Goal: Communication & Community: Answer question/provide support

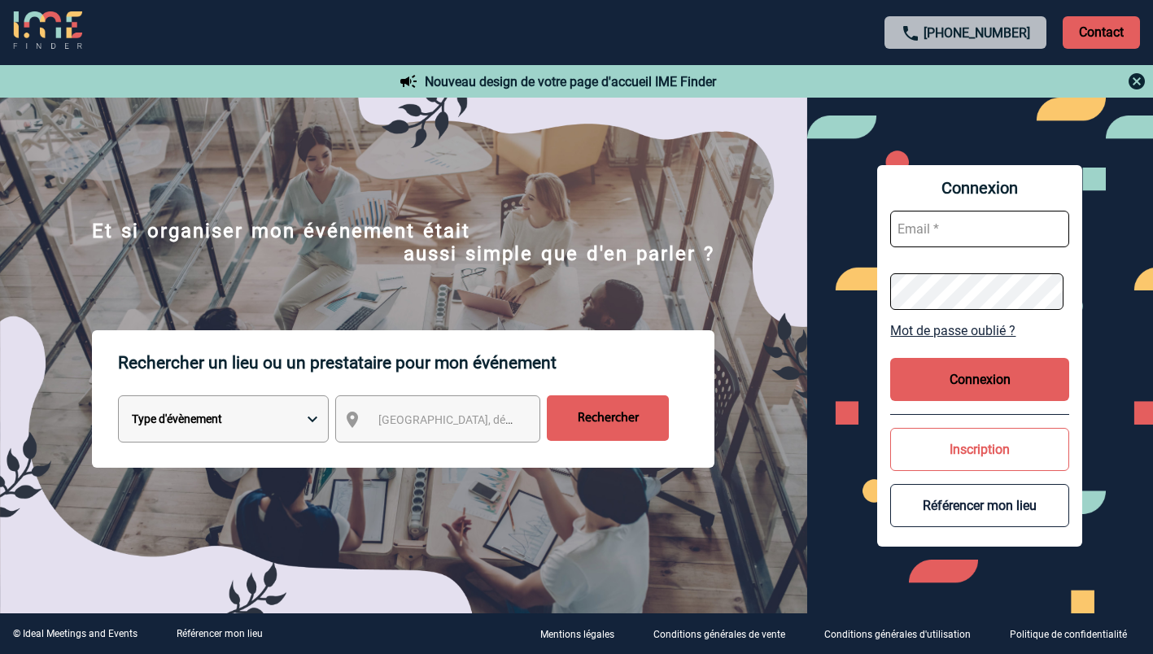
click at [956, 226] on input "text" at bounding box center [979, 229] width 179 height 37
type input "ketty.danican@capgemini.com"
click at [959, 373] on button "Connexion" at bounding box center [979, 379] width 179 height 43
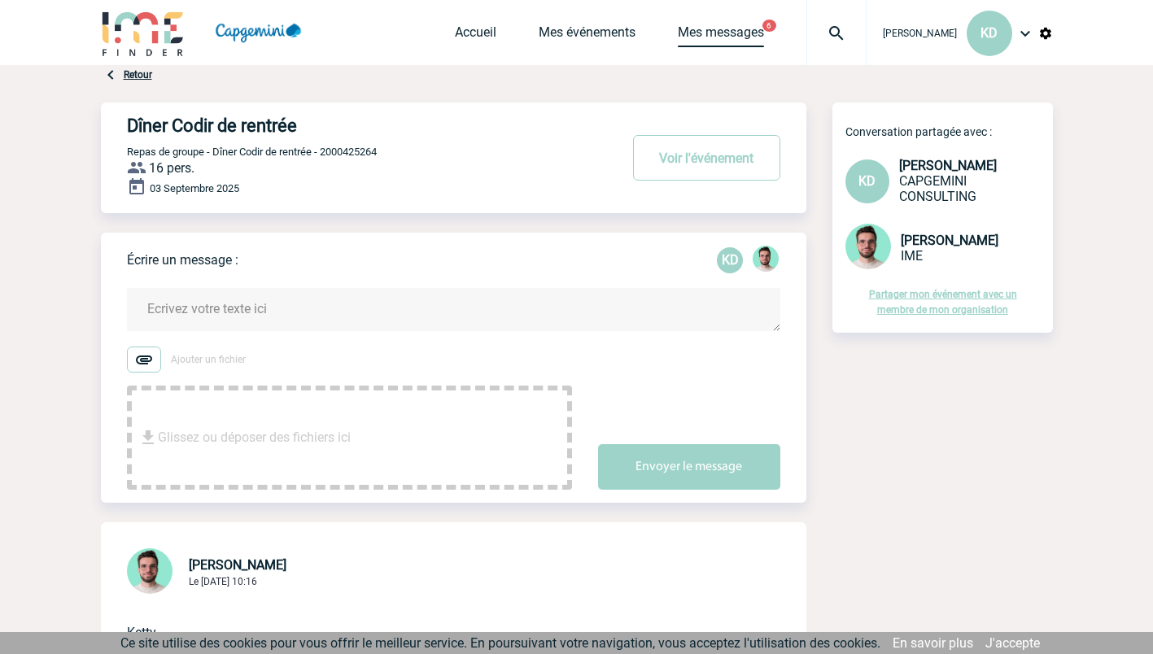
click at [720, 37] on link "Mes messages" at bounding box center [721, 35] width 86 height 23
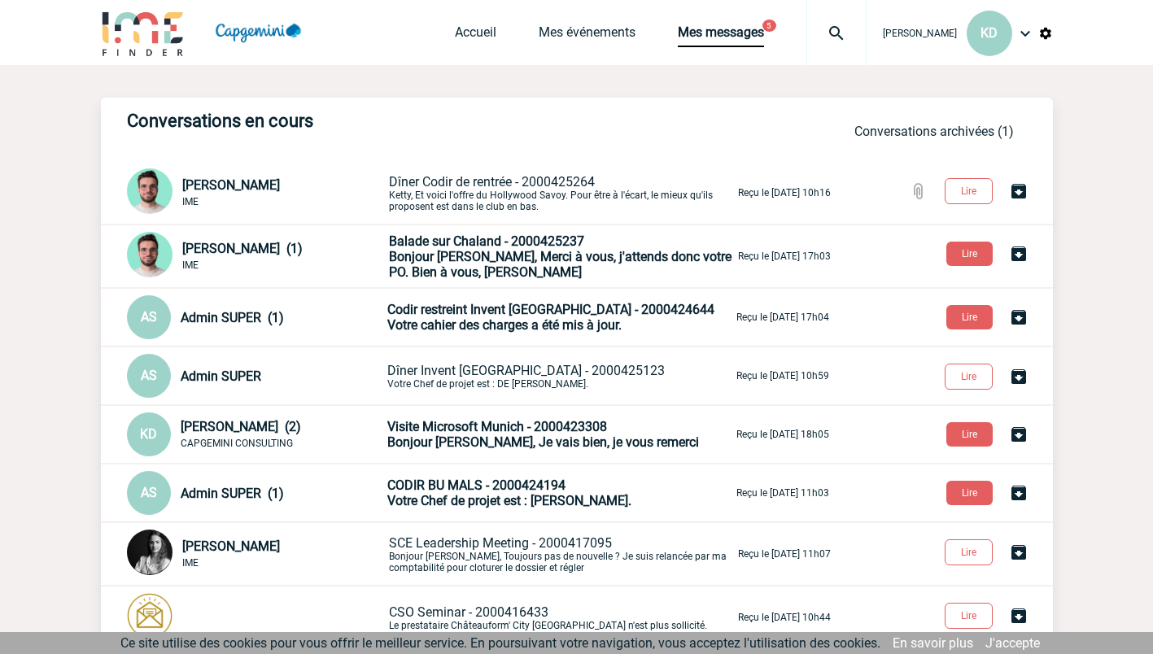
click at [650, 199] on p "Dîner Codir de rentrée - 2000425264 Ketty, Et voici l'offre du Hollywood Savoy.…" at bounding box center [562, 193] width 346 height 38
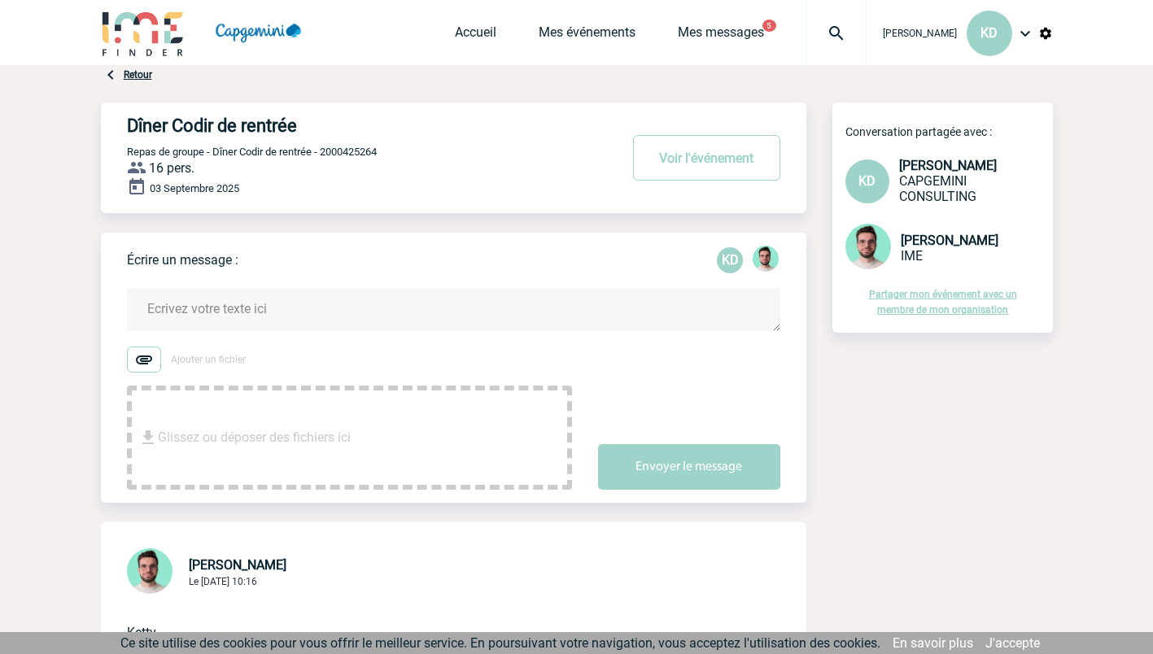
click at [220, 301] on textarea at bounding box center [453, 309] width 653 height 43
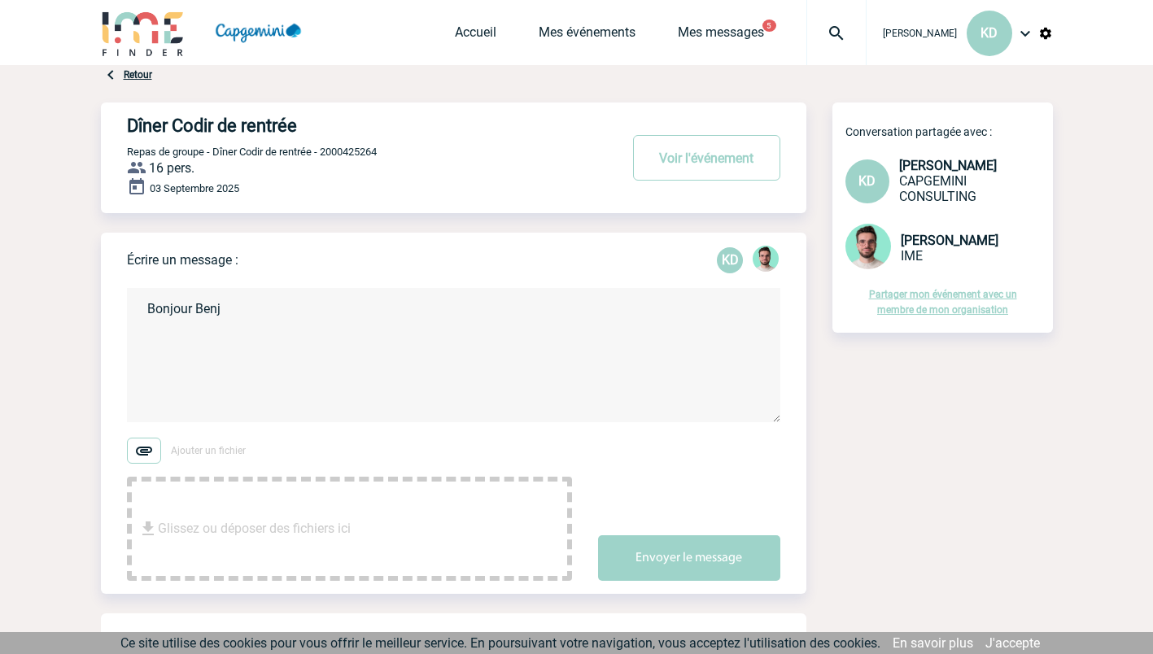
type textarea "Bonjour Benj"
click at [236, 311] on textarea "Bonjour Benj" at bounding box center [453, 355] width 653 height 134
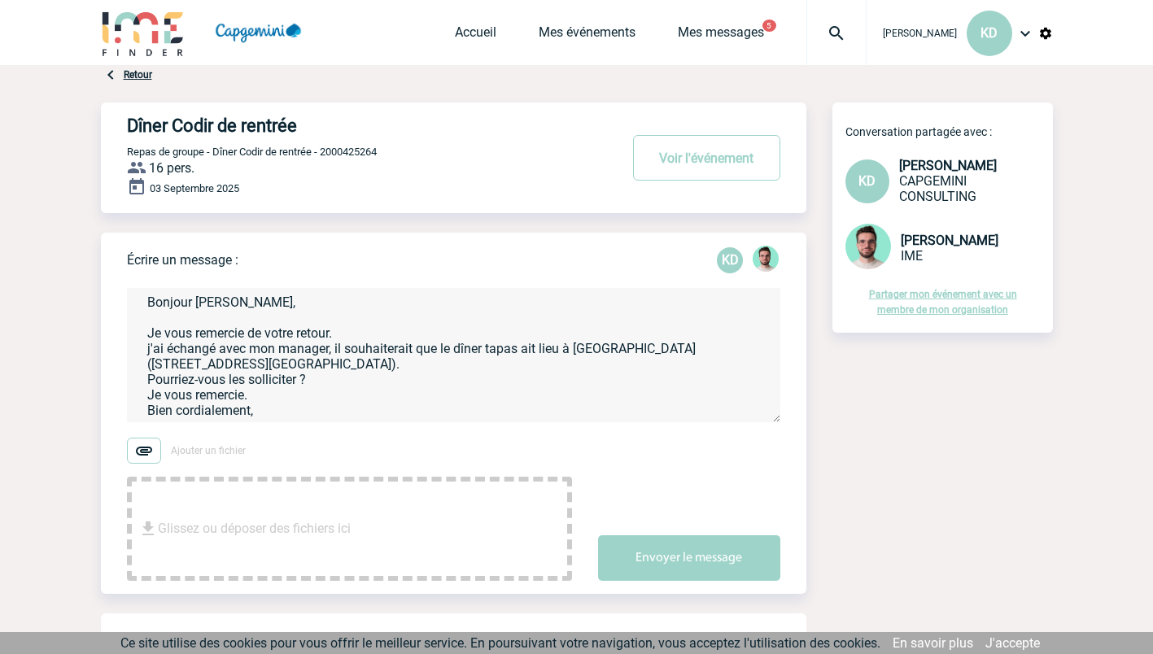
scroll to position [33, 0]
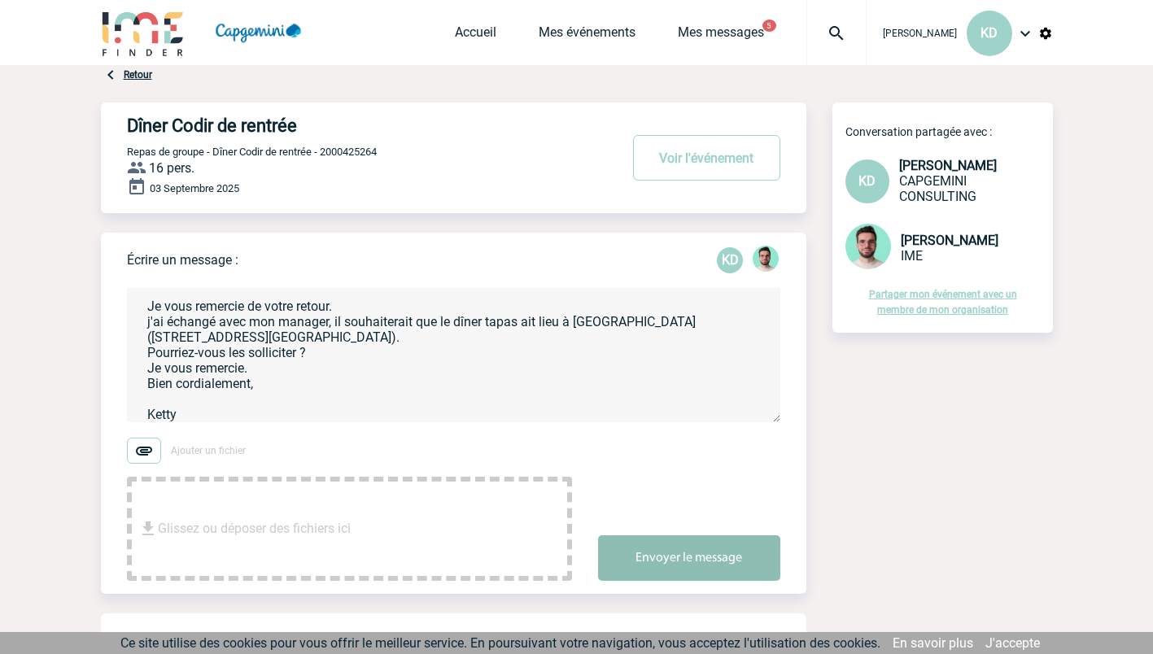
type textarea "Bonjour [PERSON_NAME], Je vous remercie de votre retour. j'ai échangé avec mon …"
click at [648, 540] on button "Envoyer le message" at bounding box center [689, 558] width 182 height 46
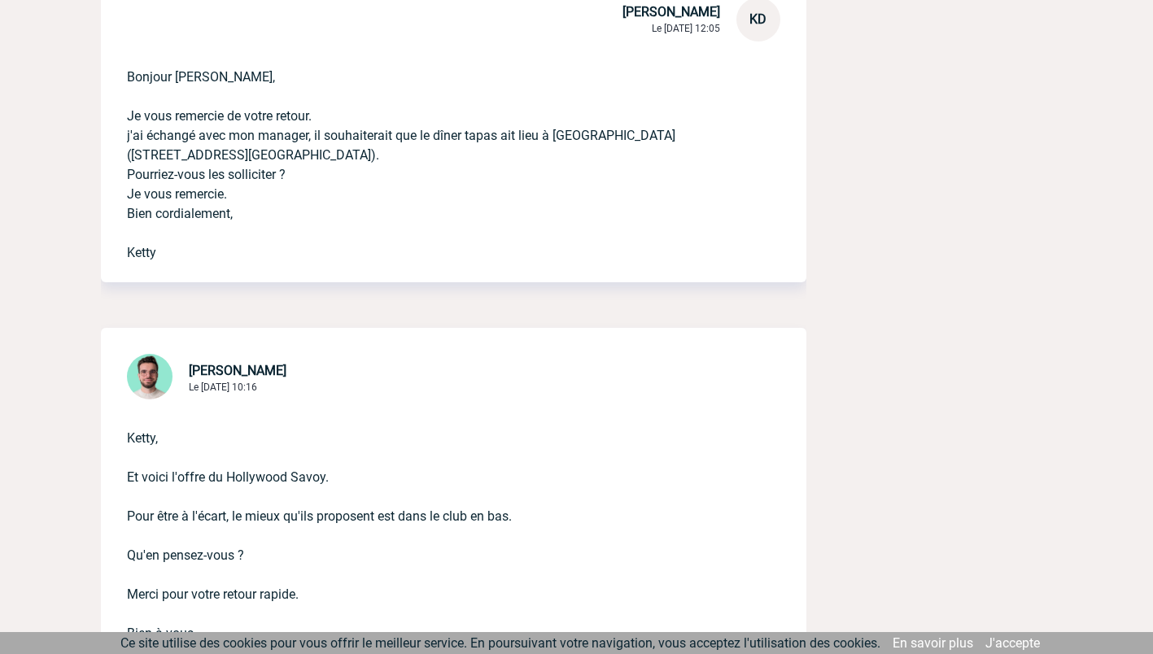
scroll to position [114, 0]
